Goal: Transaction & Acquisition: Obtain resource

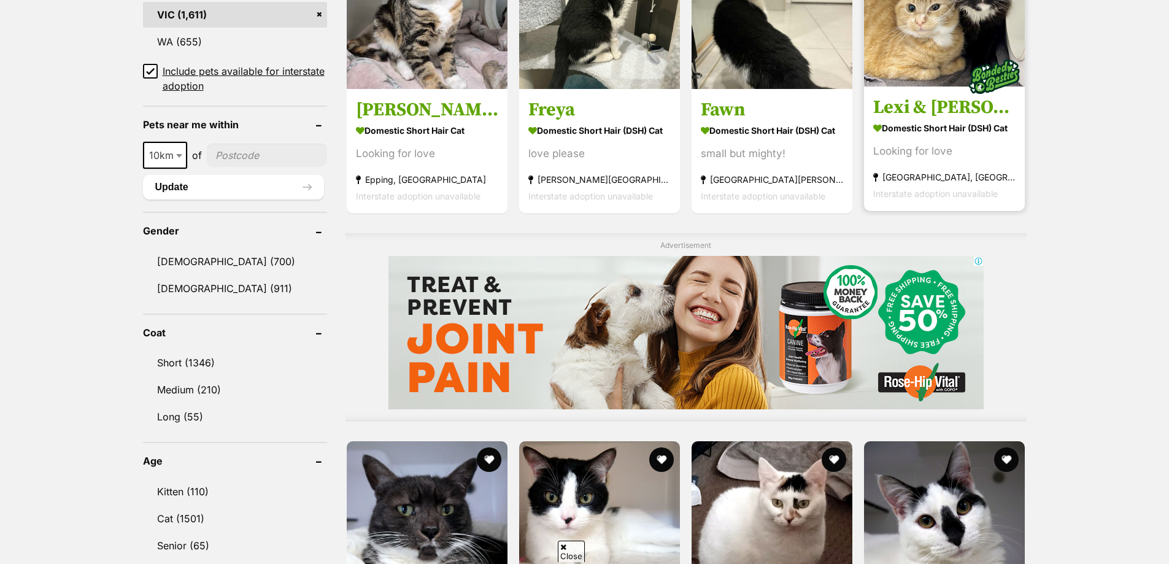
click at [961, 168] on section "Domestic Short Hair (DSH) Cat Looking for love [GEOGRAPHIC_DATA], [GEOGRAPHIC_D…" at bounding box center [944, 160] width 142 height 83
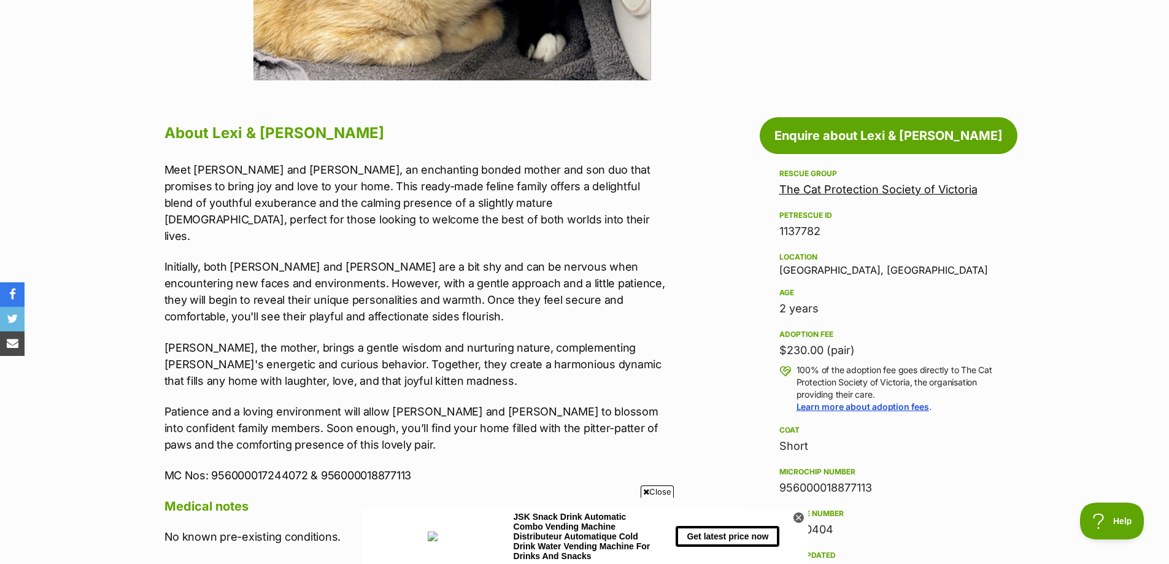
scroll to position [716, 0]
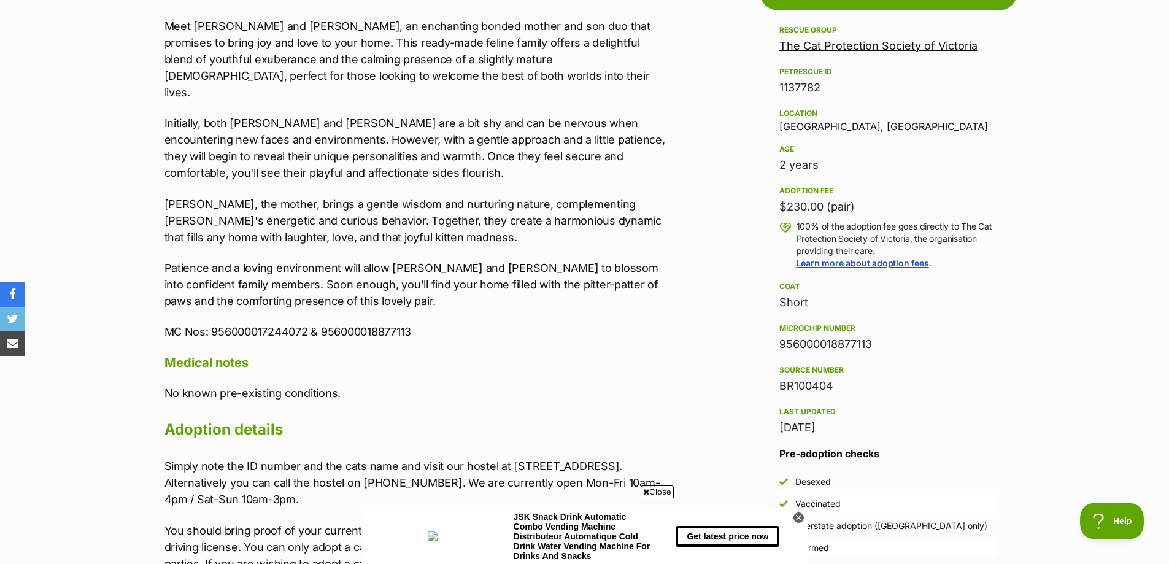
drag, startPoint x: 1036, startPoint y: 394, endPoint x: 1002, endPoint y: 395, distance: 33.2
drag, startPoint x: 1002, startPoint y: 395, endPoint x: 1080, endPoint y: 284, distance: 136.2
click at [1080, 284] on section "Home > Rescue pet search > Adopt a cat > Cats available for adoption Lexi & Fra…" at bounding box center [584, 386] width 1169 height 1995
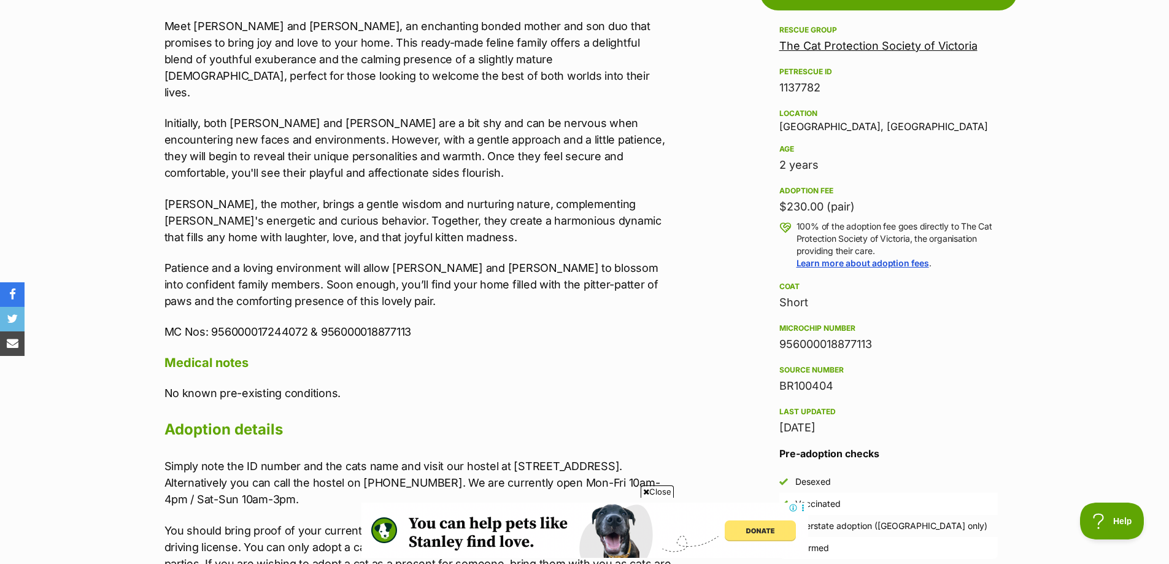
scroll to position [1210, 0]
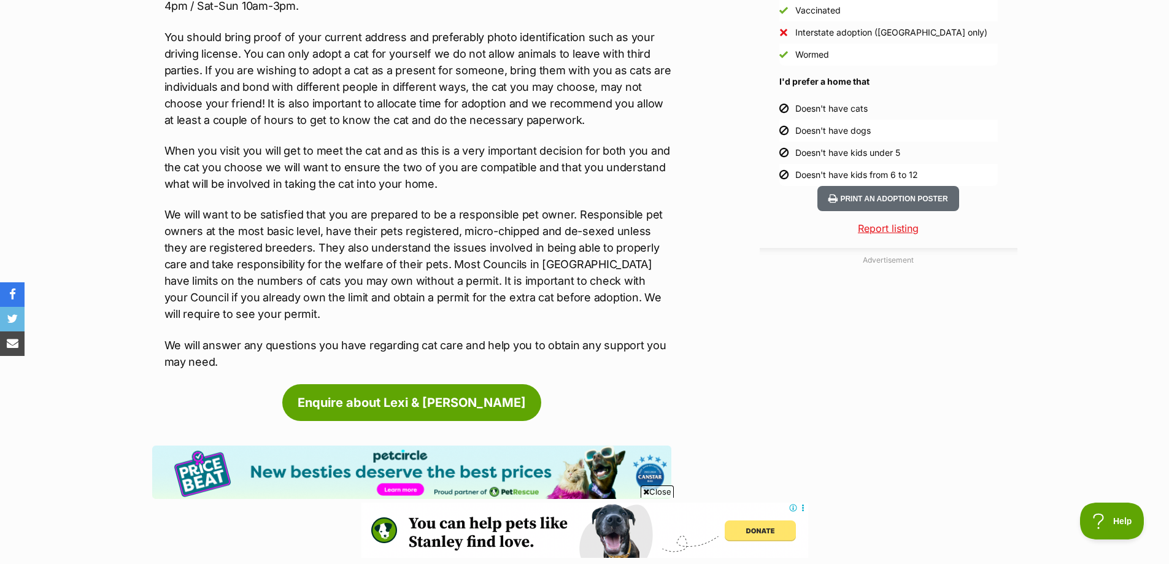
click at [913, 386] on div at bounding box center [889, 424] width 258 height 306
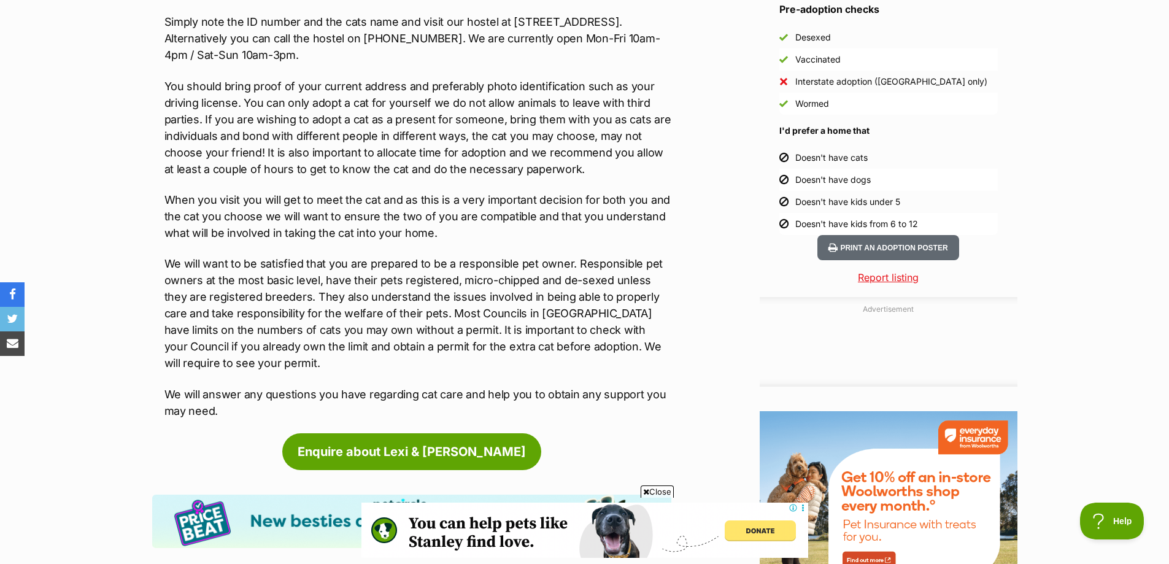
scroll to position [0, 0]
click at [719, 179] on div "Advertisement Adoption information I've been adopted! This pet is no longer ava…" at bounding box center [584, 179] width 865 height 1324
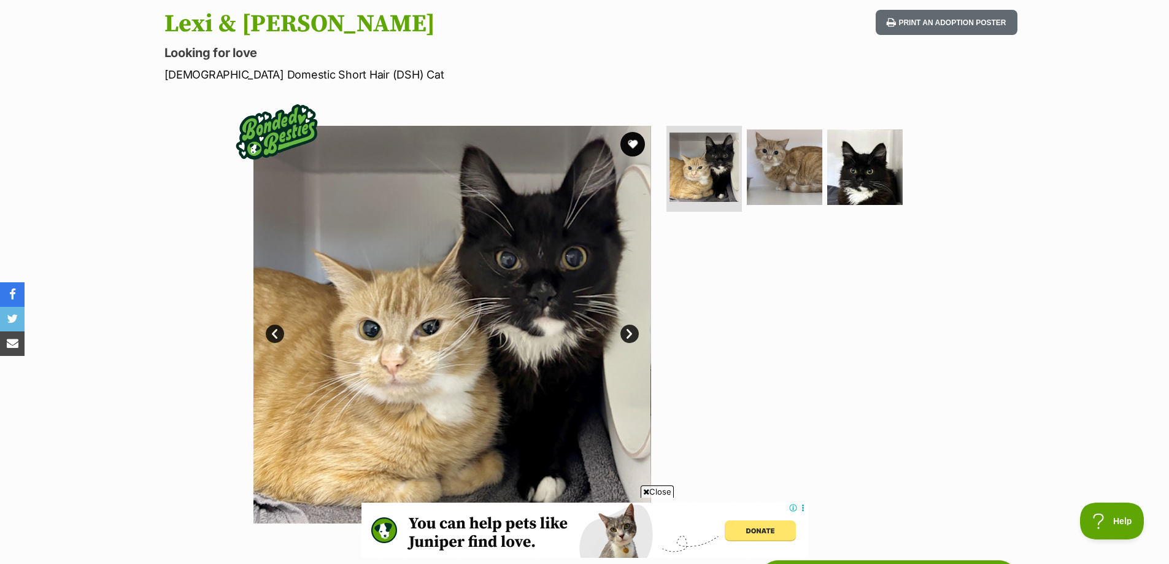
click at [633, 330] on link "Next" at bounding box center [630, 334] width 18 height 18
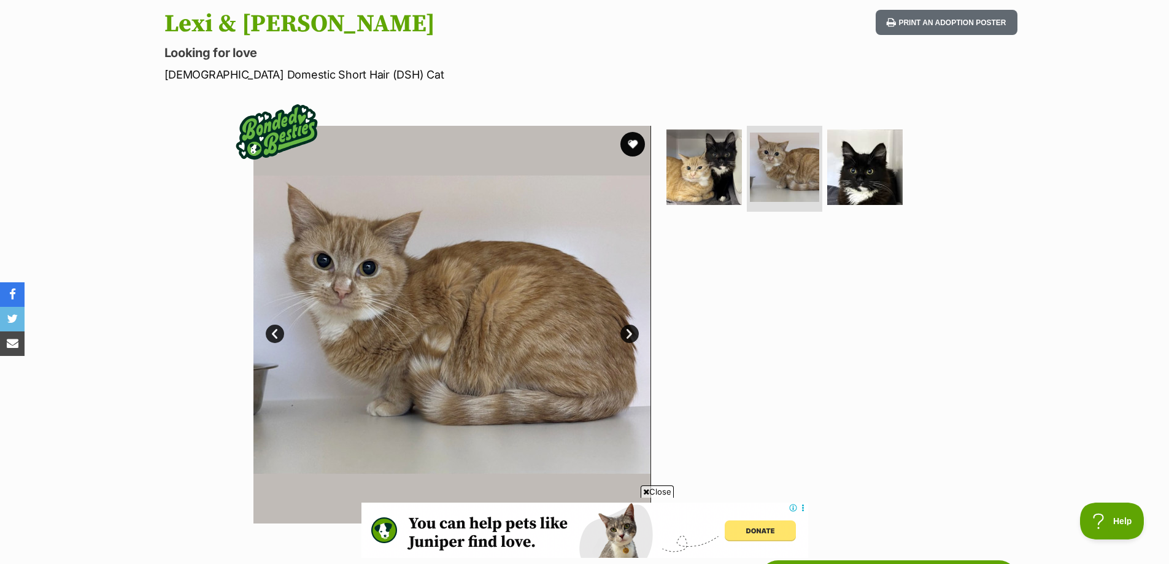
click at [633, 335] on link "Next" at bounding box center [630, 334] width 18 height 18
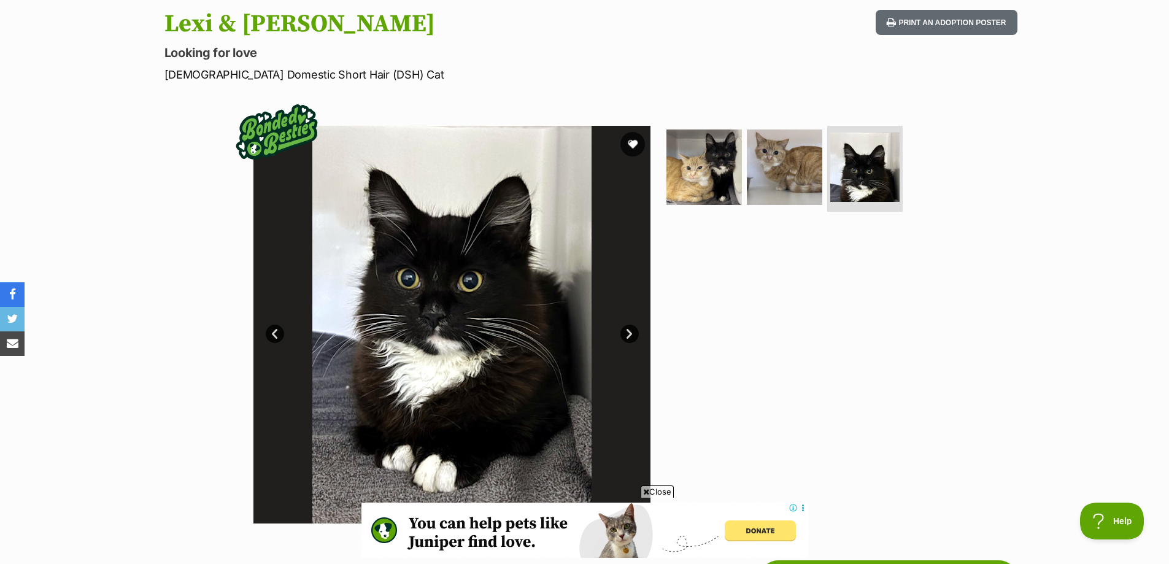
click at [633, 335] on link "Next" at bounding box center [630, 334] width 18 height 18
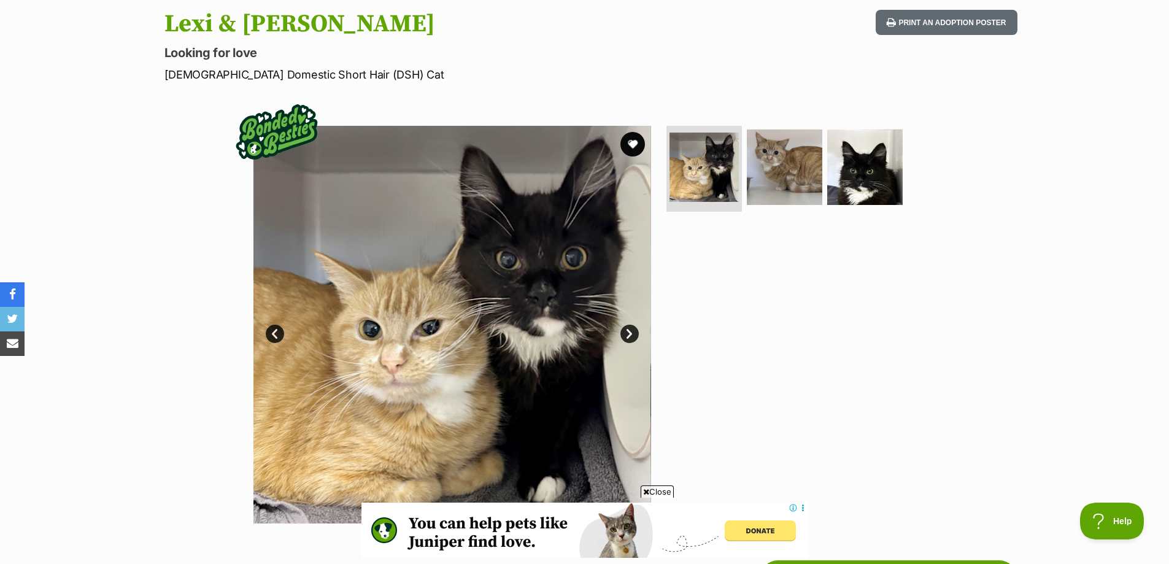
click at [624, 329] on link "Next" at bounding box center [630, 334] width 18 height 18
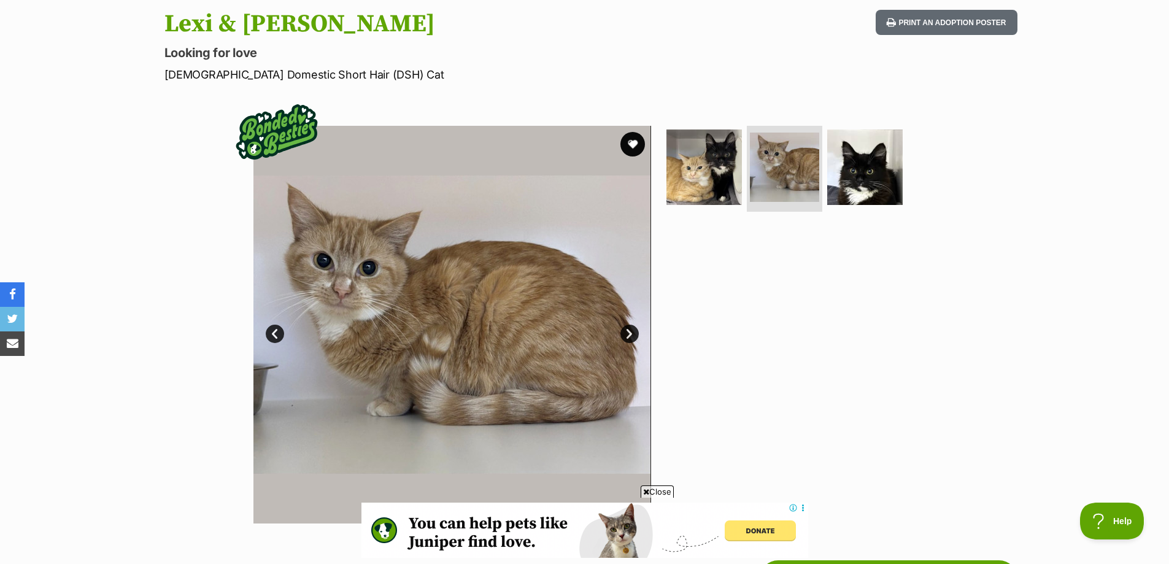
click at [624, 329] on link "Next" at bounding box center [630, 334] width 18 height 18
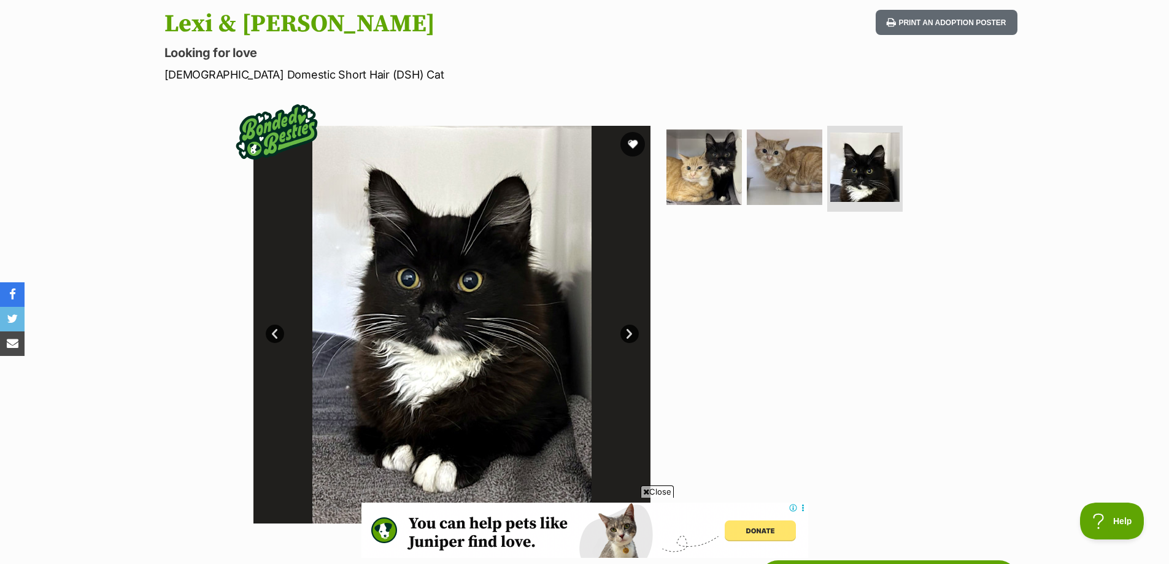
click at [624, 329] on link "Next" at bounding box center [630, 334] width 18 height 18
